Goal: Task Accomplishment & Management: Complete application form

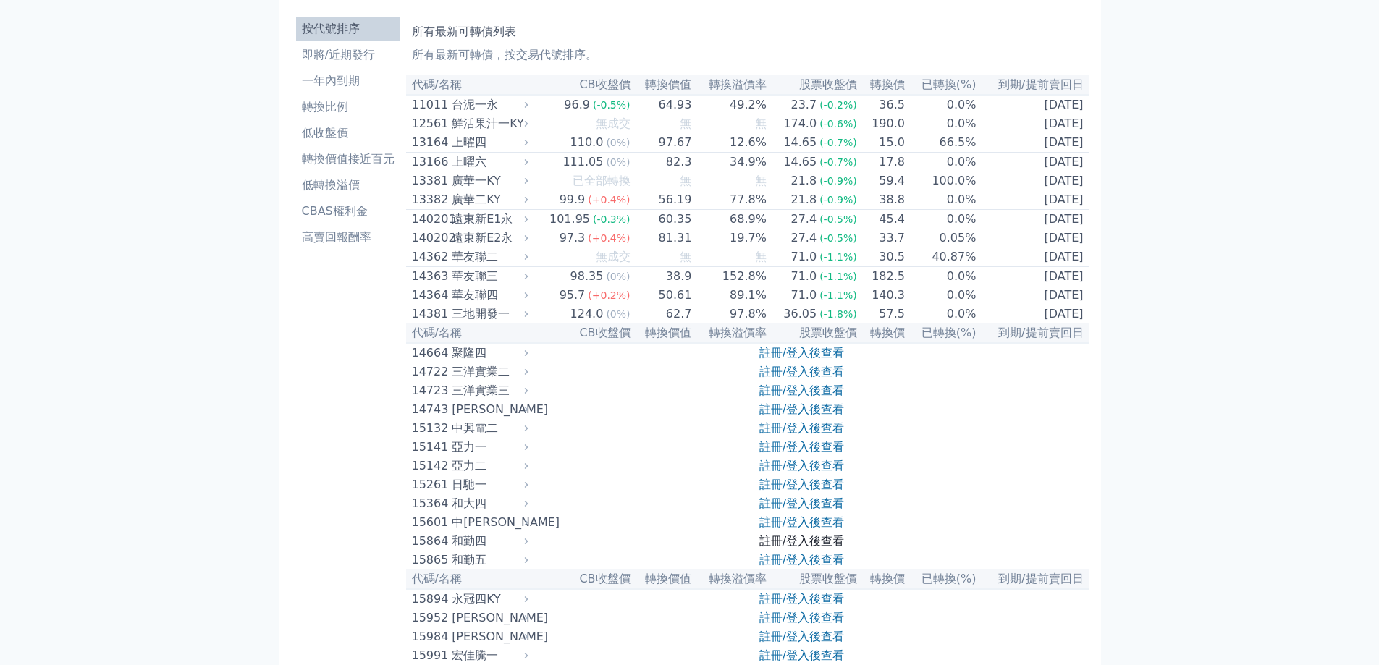
scroll to position [72, 0]
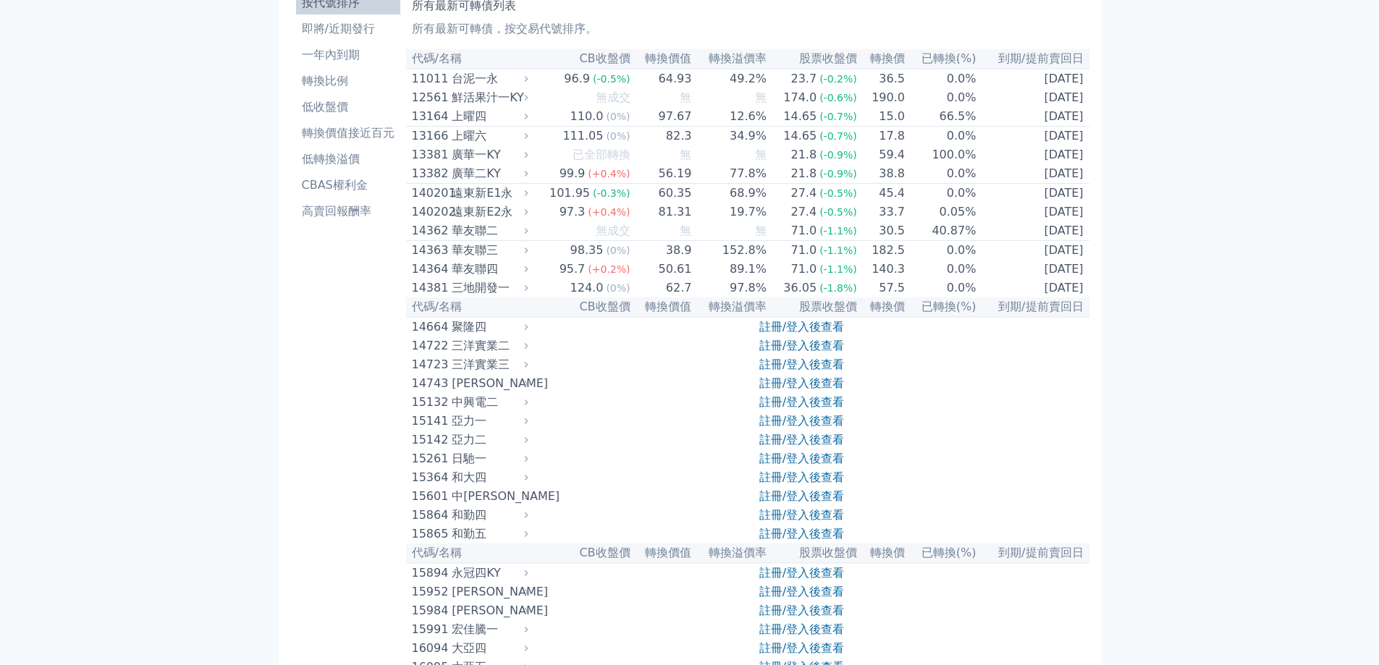
click at [777, 503] on link "註冊/登入後查看" at bounding box center [801, 496] width 85 height 14
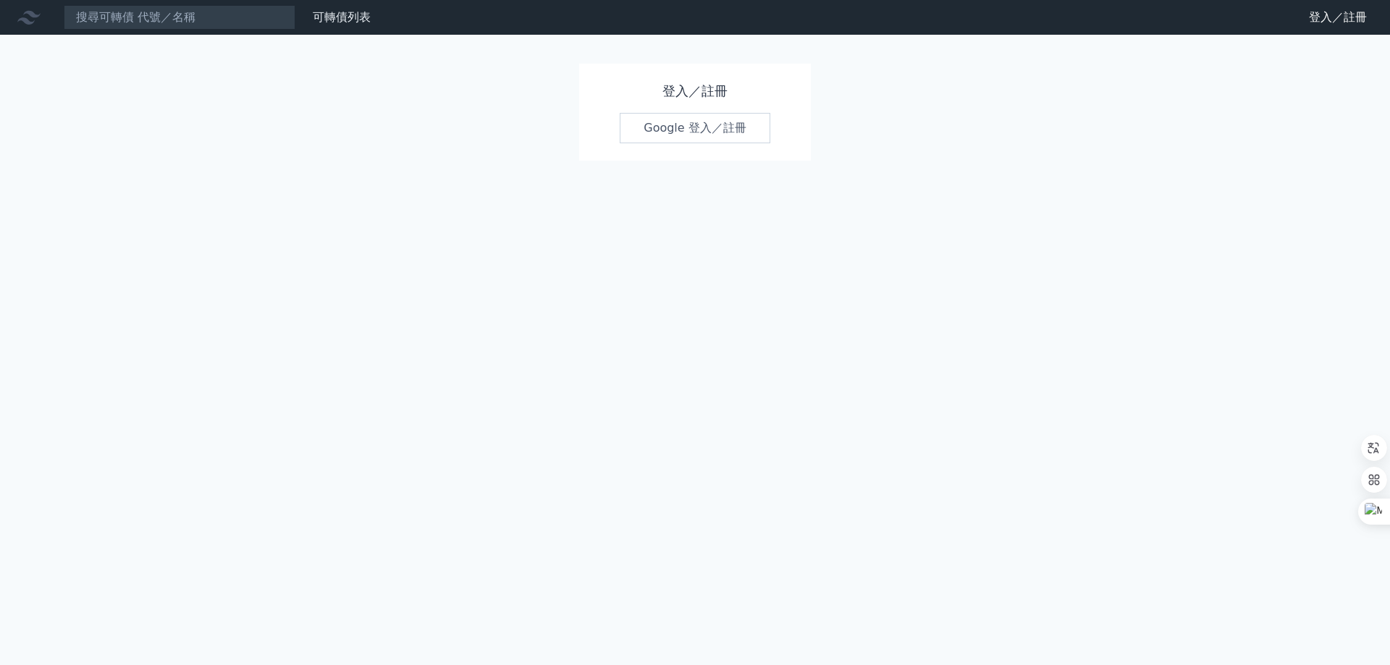
click at [702, 130] on link "Google 登入／註冊" at bounding box center [695, 128] width 151 height 30
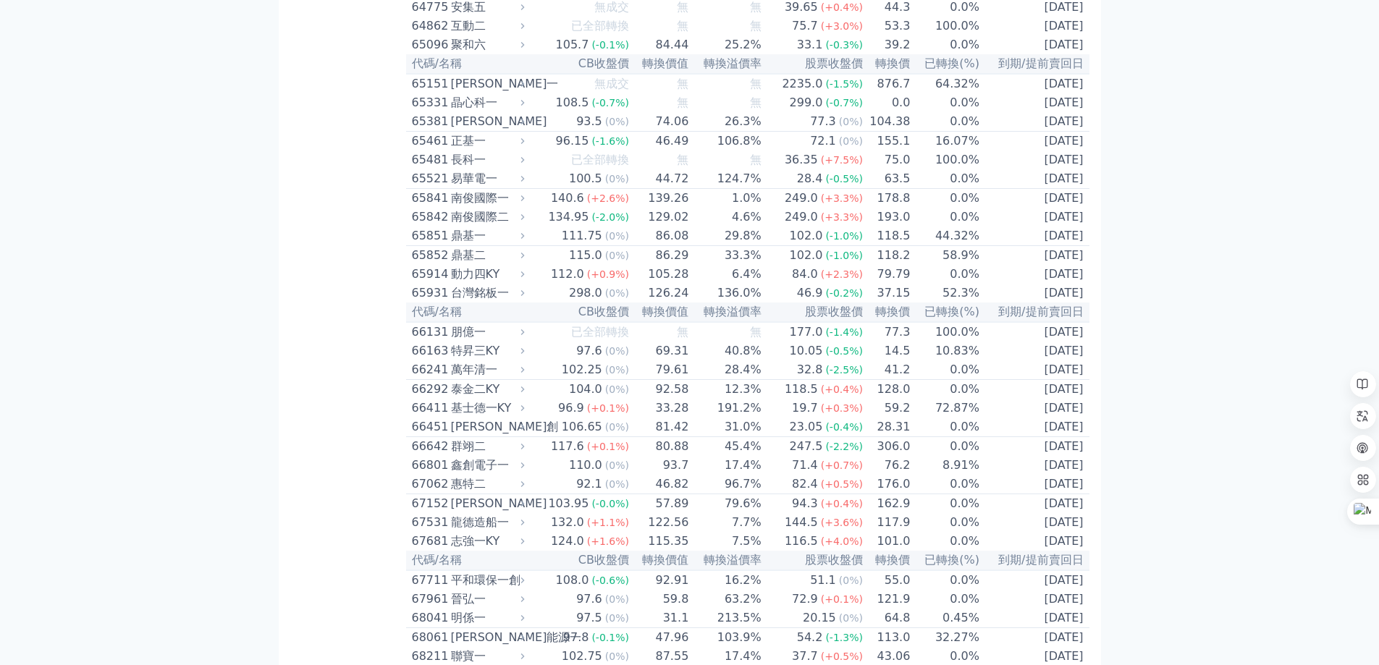
scroll to position [6297, 0]
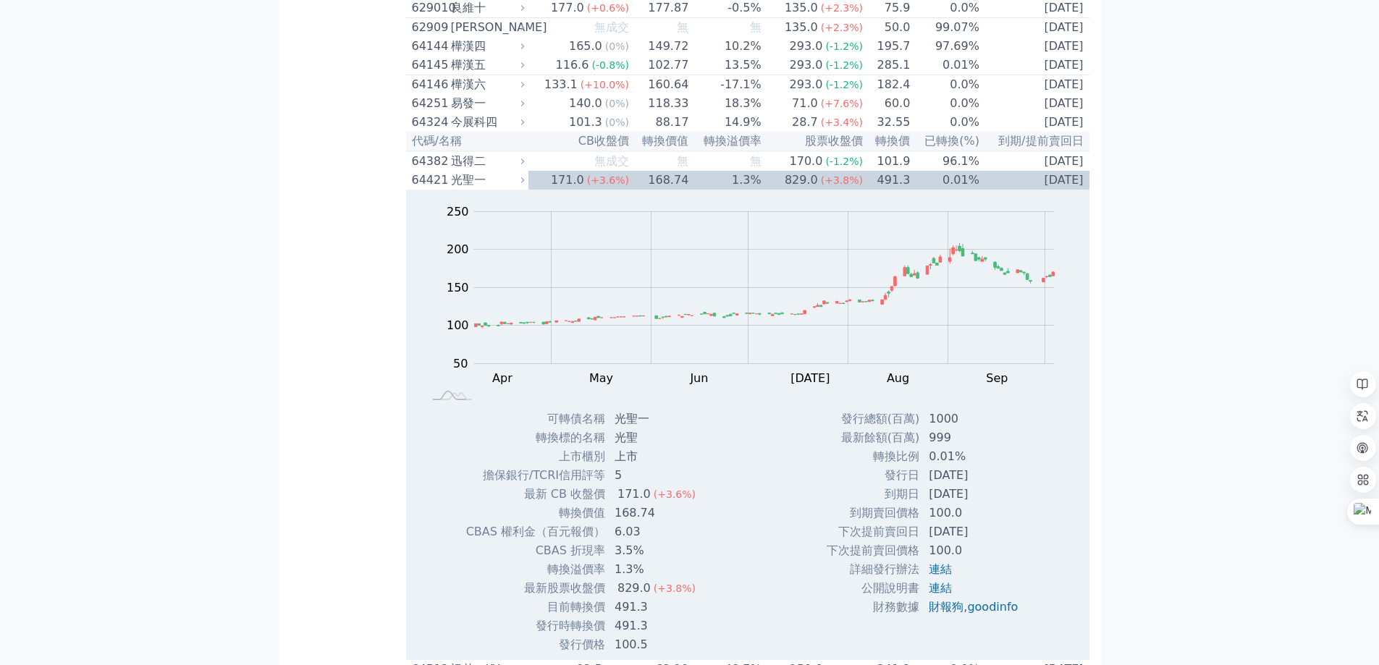
scroll to position [5935, 0]
